Goal: Navigation & Orientation: Understand site structure

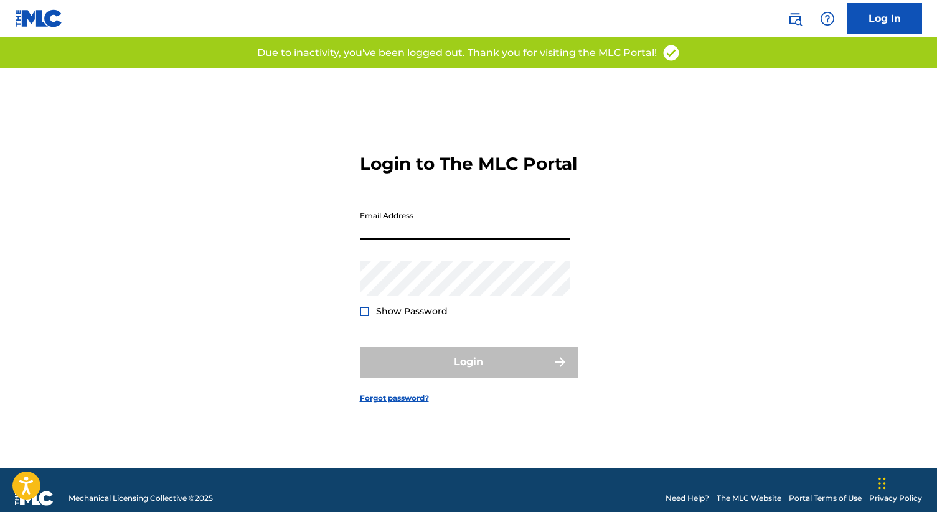
click at [390, 240] on input "Email Address" at bounding box center [465, 222] width 210 height 35
type input "[EMAIL_ADDRESS][DOMAIN_NAME]"
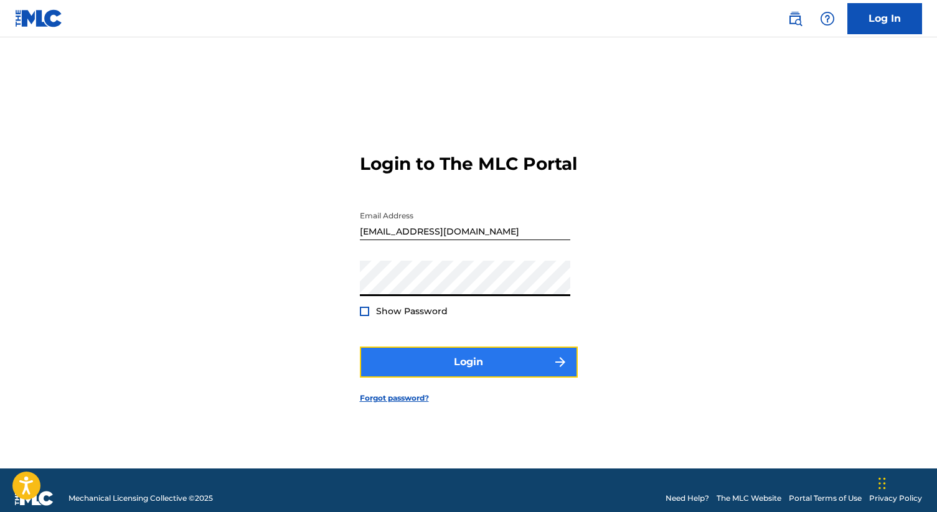
click at [451, 371] on button "Login" at bounding box center [469, 362] width 218 height 31
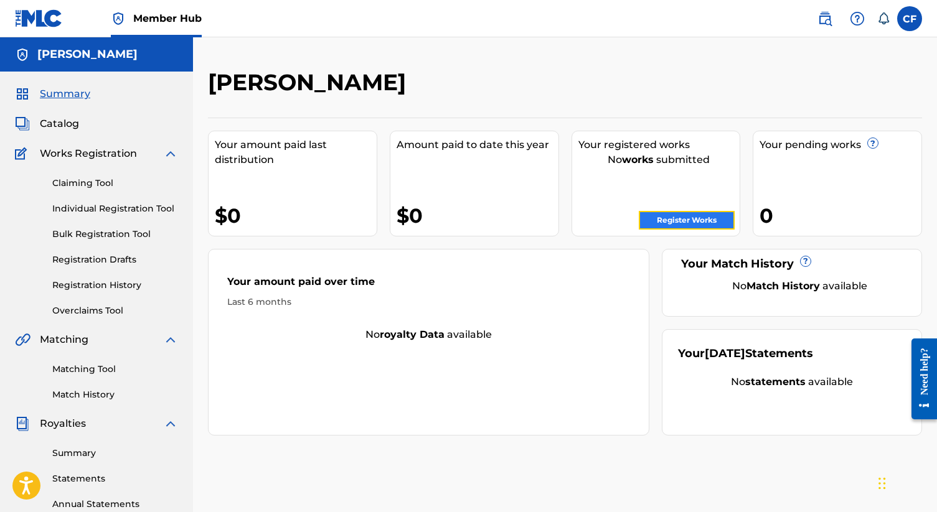
click at [672, 217] on link "Register Works" at bounding box center [687, 220] width 96 height 19
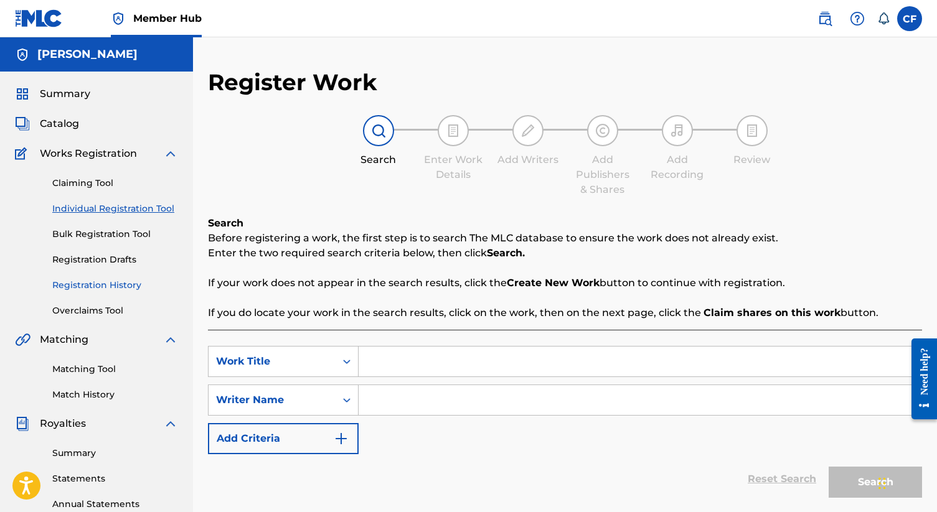
click at [81, 282] on link "Registration History" at bounding box center [115, 285] width 126 height 13
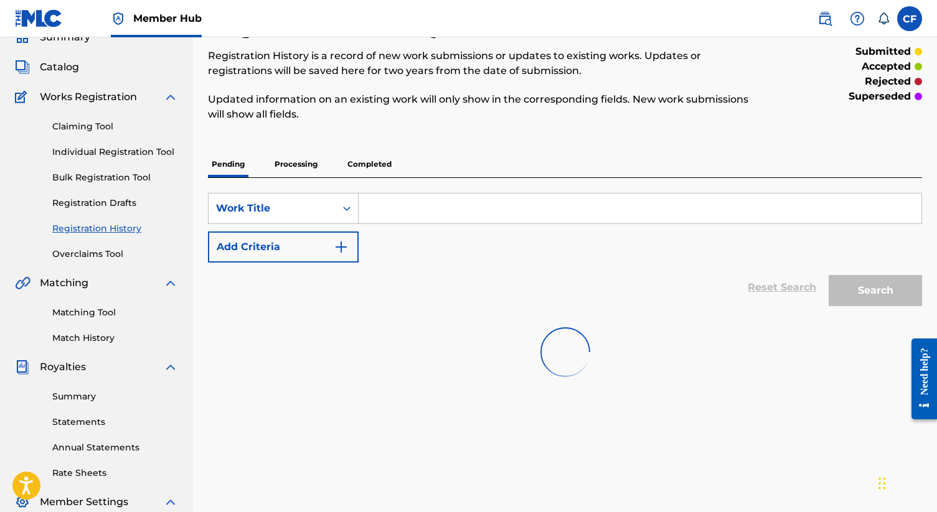
scroll to position [88, 0]
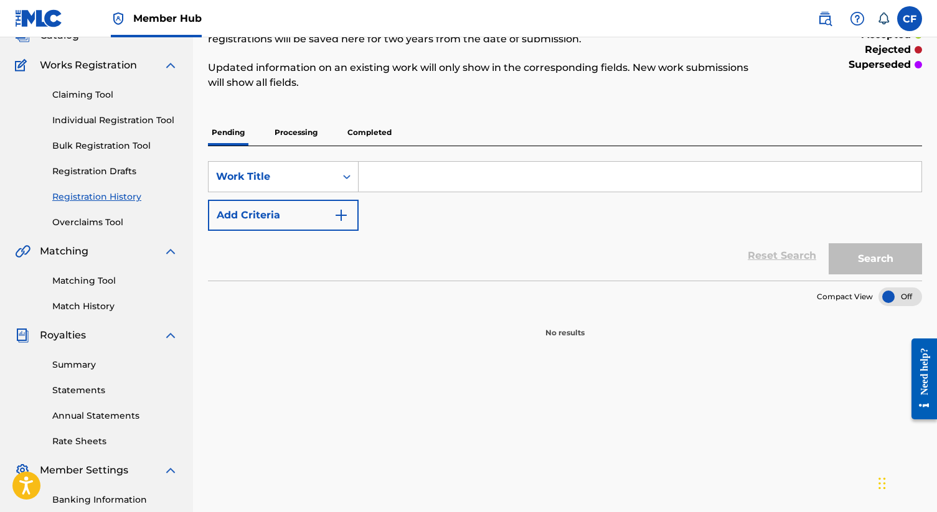
click at [286, 130] on p "Processing" at bounding box center [296, 133] width 50 height 26
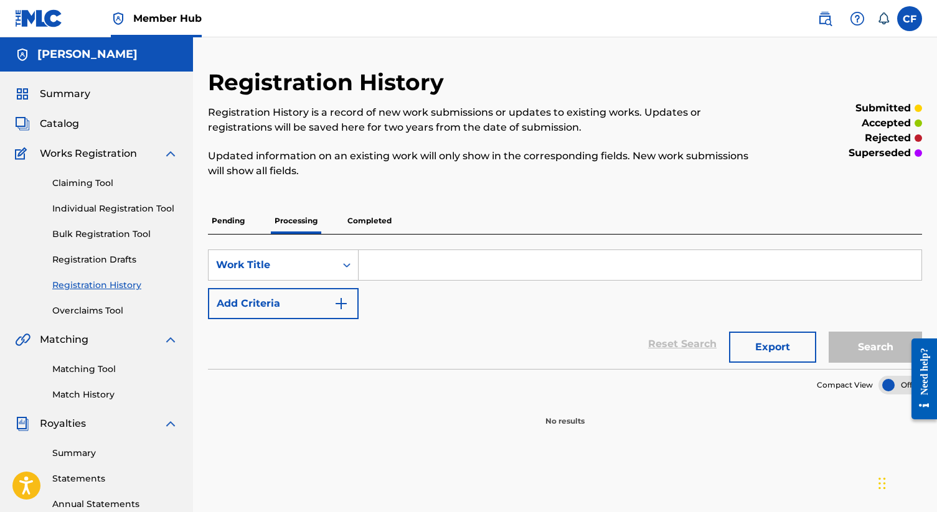
click at [370, 222] on p "Completed" at bounding box center [370, 221] width 52 height 26
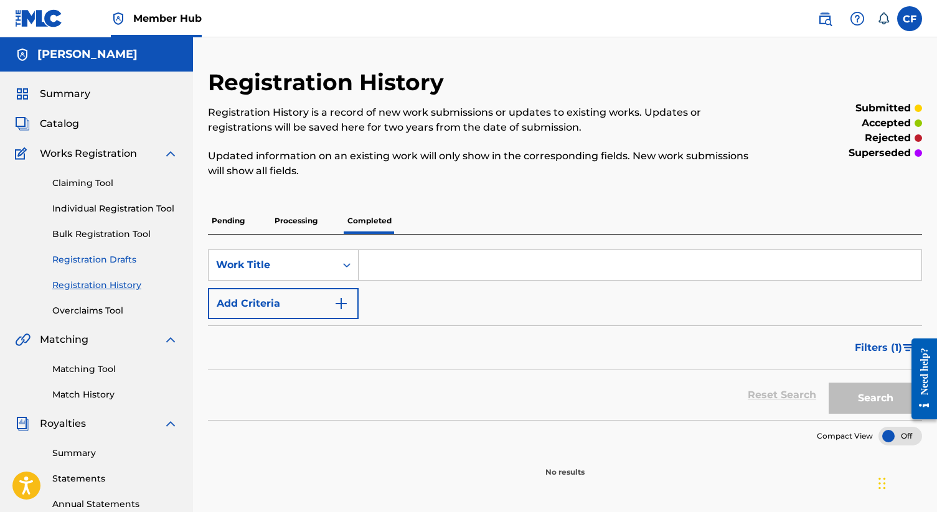
click at [113, 256] on link "Registration Drafts" at bounding box center [115, 259] width 126 height 13
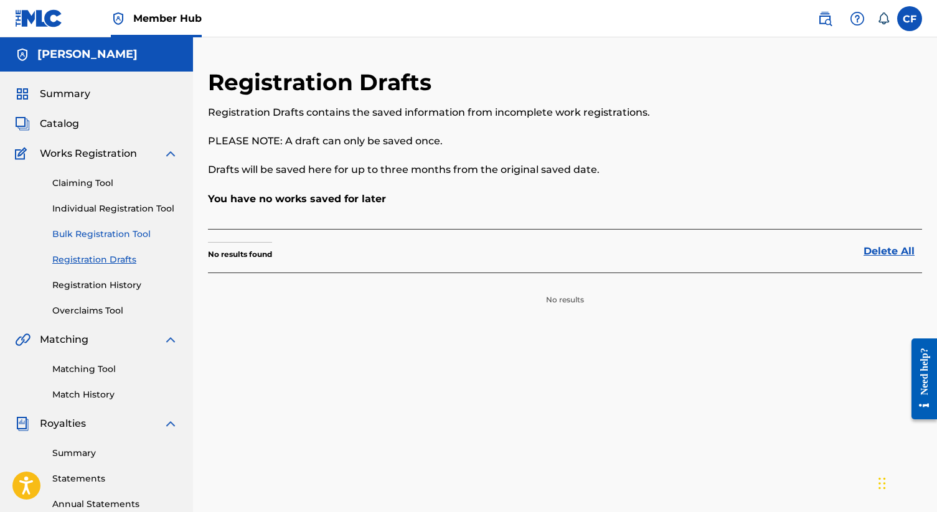
click at [110, 230] on link "Bulk Registration Tool" at bounding box center [115, 234] width 126 height 13
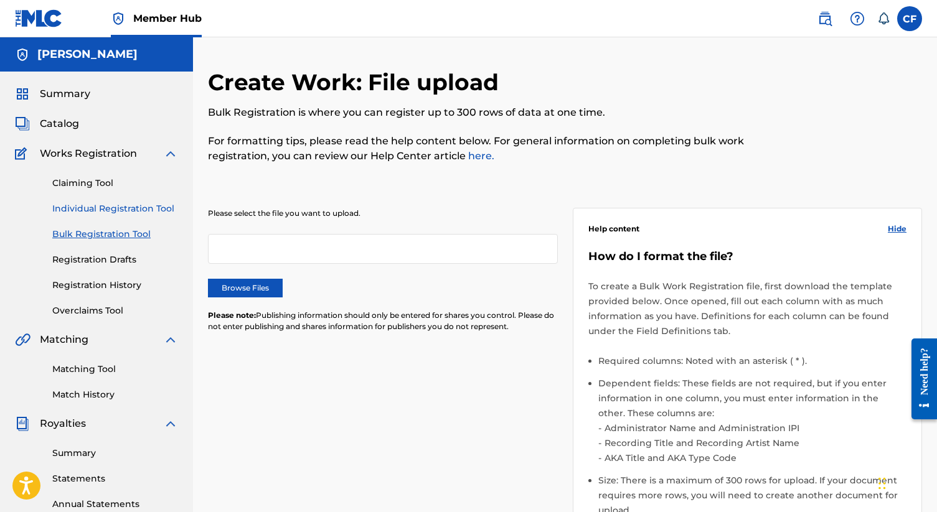
click at [109, 214] on link "Individual Registration Tool" at bounding box center [115, 208] width 126 height 13
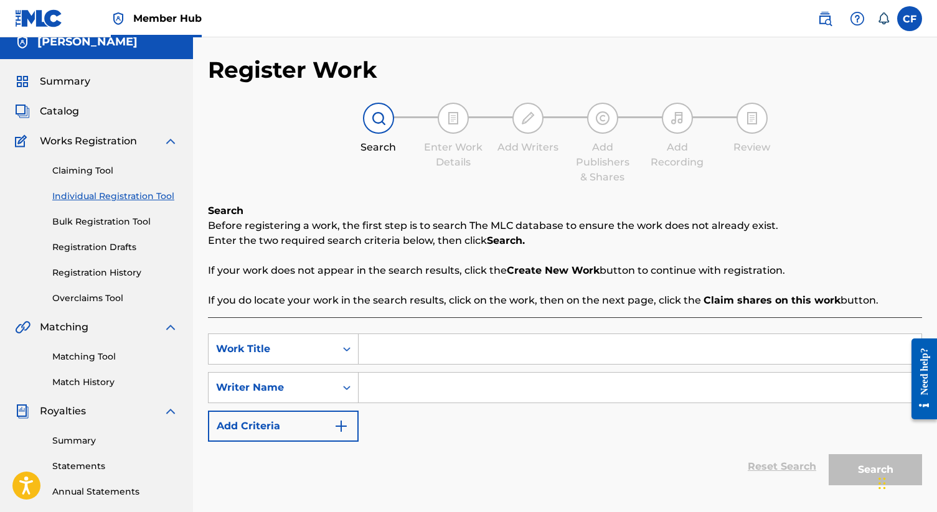
scroll to position [10, 0]
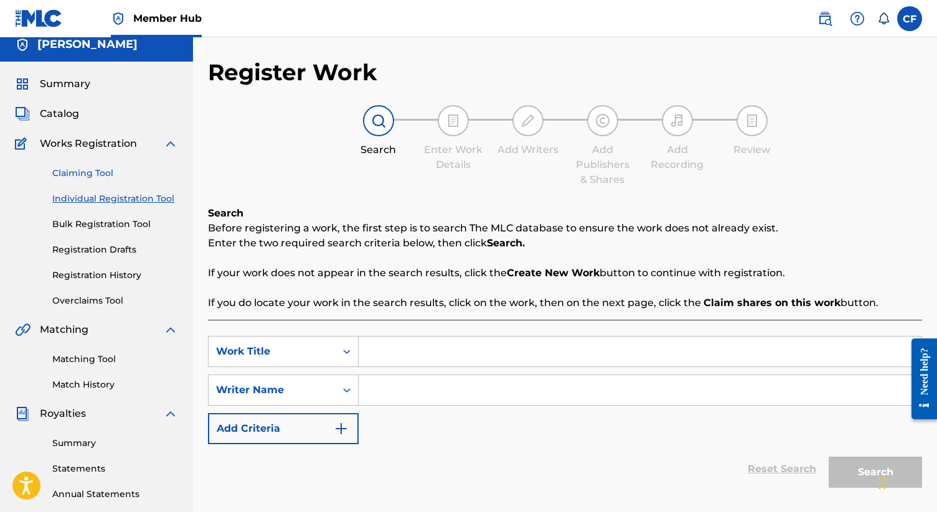
click at [95, 176] on link "Claiming Tool" at bounding box center [115, 173] width 126 height 13
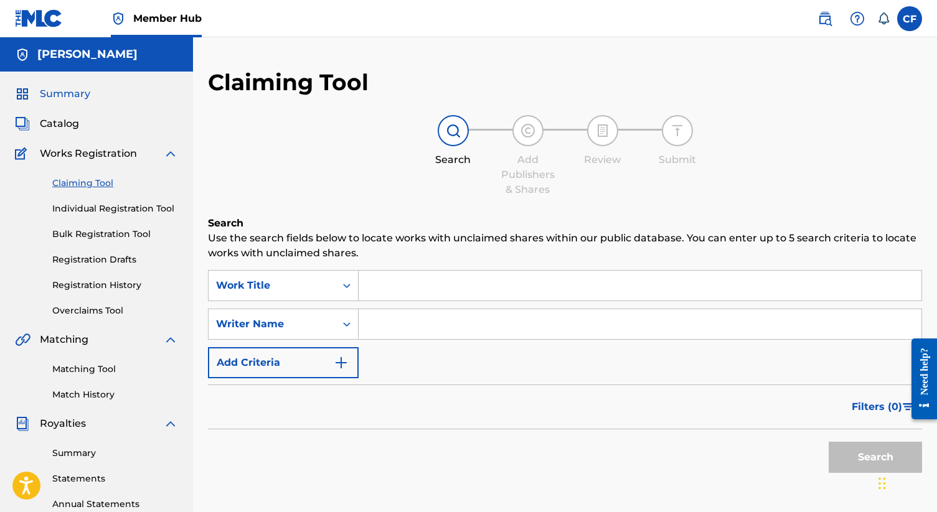
click at [72, 95] on span "Summary" at bounding box center [65, 94] width 50 height 15
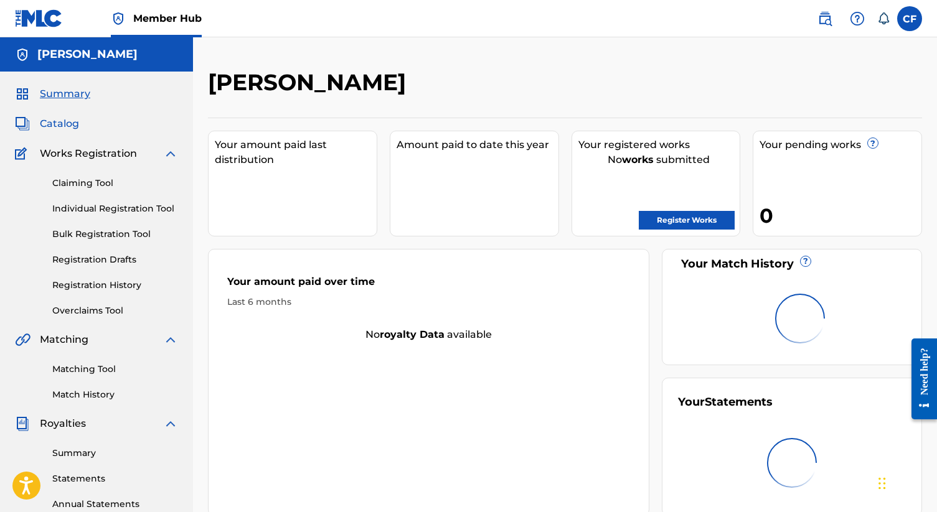
click at [57, 125] on span "Catalog" at bounding box center [59, 123] width 39 height 15
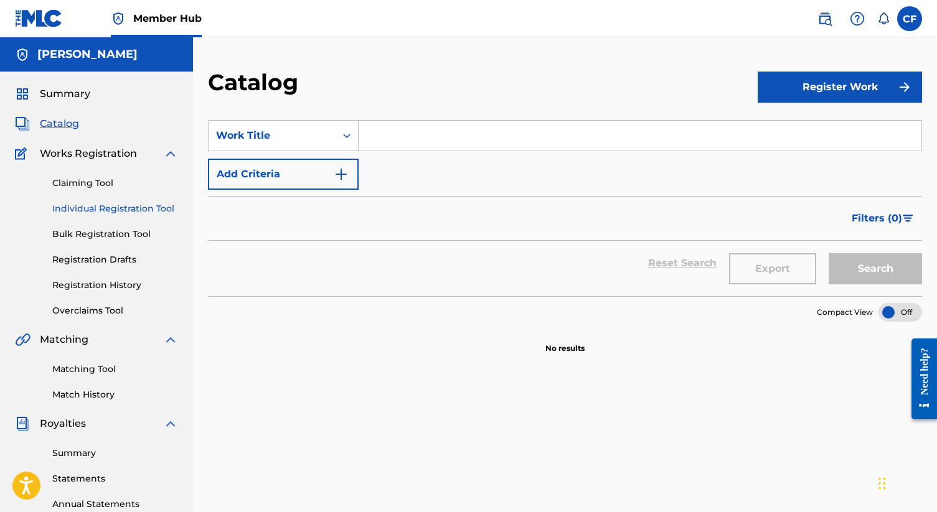
click at [77, 205] on link "Individual Registration Tool" at bounding box center [115, 208] width 126 height 13
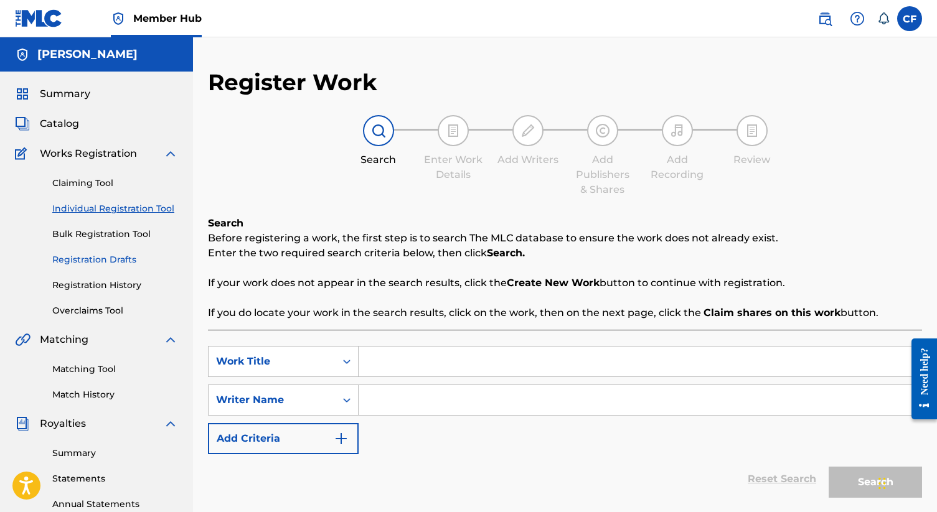
click at [85, 257] on link "Registration Drafts" at bounding box center [115, 259] width 126 height 13
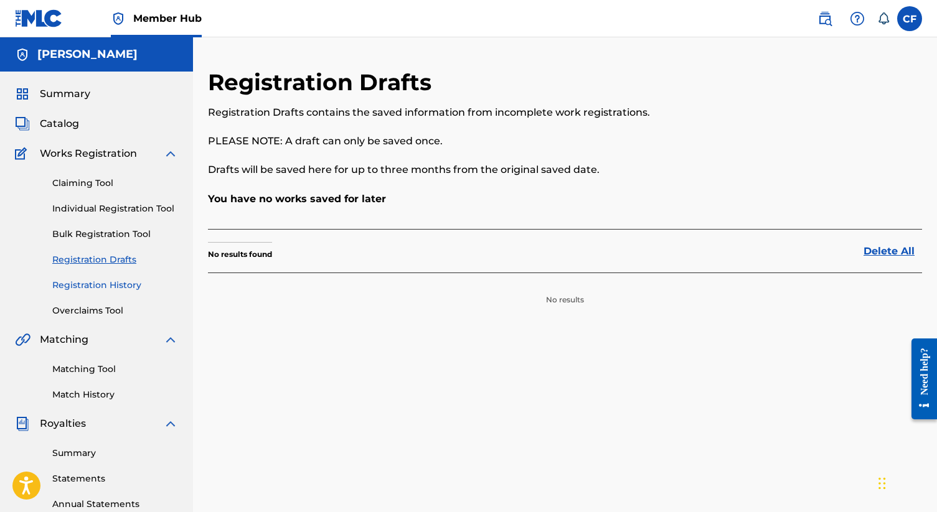
click at [93, 280] on link "Registration History" at bounding box center [115, 285] width 126 height 13
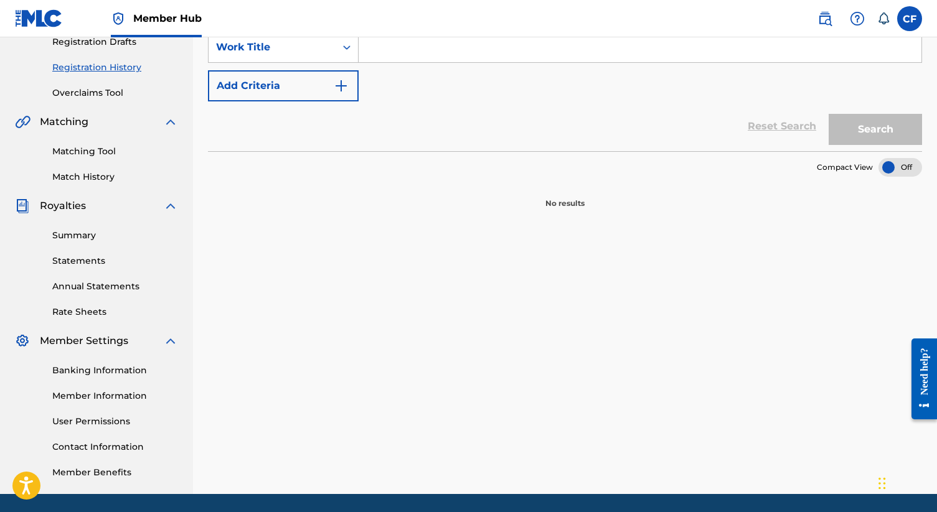
scroll to position [201, 0]
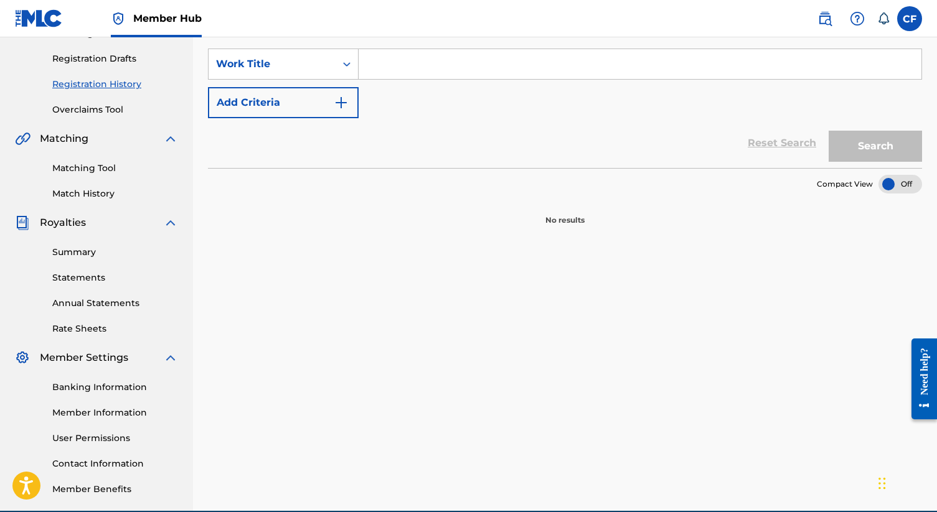
click at [886, 183] on div at bounding box center [901, 184] width 44 height 19
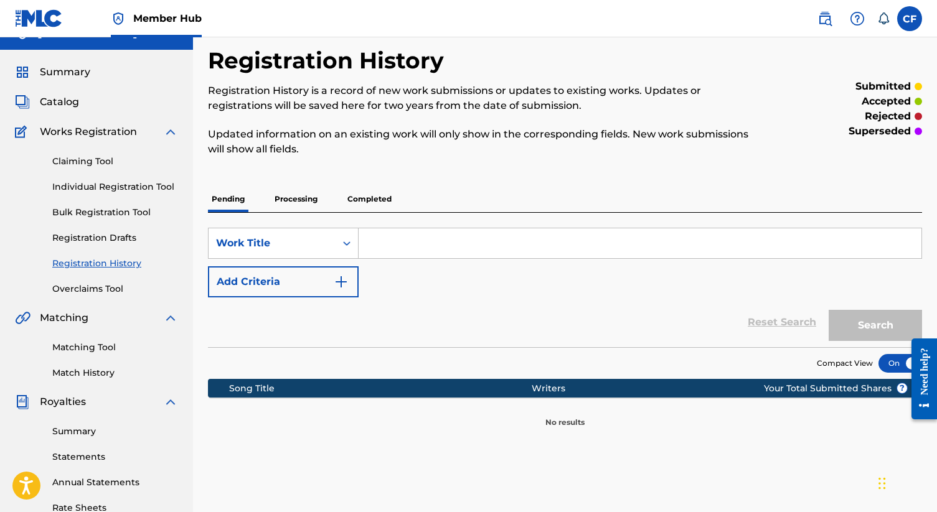
scroll to position [0, 0]
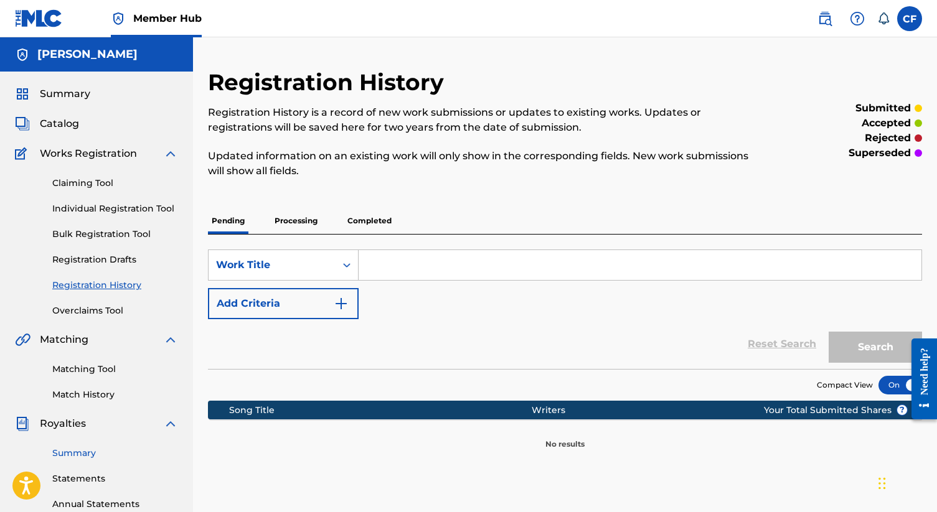
click at [68, 457] on link "Summary" at bounding box center [115, 453] width 126 height 13
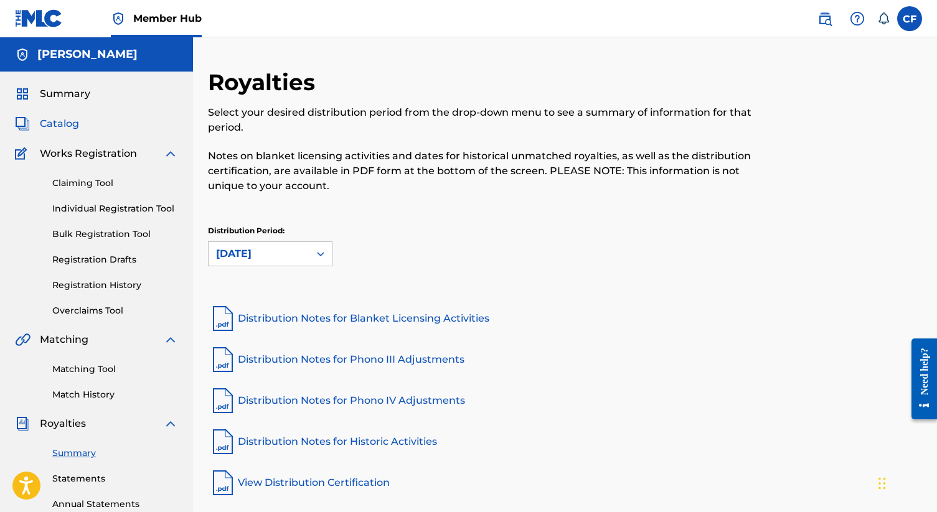
click at [71, 126] on span "Catalog" at bounding box center [59, 123] width 39 height 15
